Goal: Go to known website: Access a specific website the user already knows

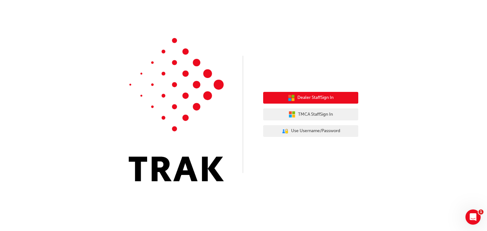
click at [338, 101] on button "Dealer Staff Sign In" at bounding box center [310, 98] width 95 height 12
